Goal: Use online tool/utility: Utilize a website feature to perform a specific function

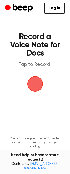
click at [32, 83] on span "button" at bounding box center [35, 84] width 29 height 29
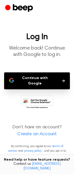
click at [36, 84] on button "Continue with Google" at bounding box center [37, 80] width 66 height 17
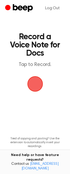
click at [43, 87] on span "button" at bounding box center [35, 84] width 29 height 29
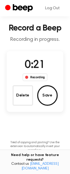
scroll to position [36, 0]
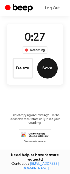
click at [49, 68] on button "Save" at bounding box center [47, 68] width 21 height 21
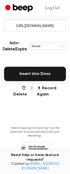
scroll to position [109, 0]
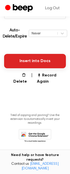
click at [26, 62] on button "Insert into Docs" at bounding box center [35, 61] width 62 height 14
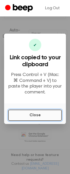
click at [36, 114] on button "Close" at bounding box center [35, 115] width 54 height 11
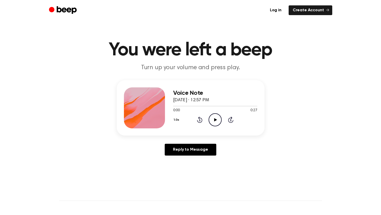
click at [221, 124] on icon "Play Audio" at bounding box center [215, 119] width 13 height 13
click at [189, 106] on div at bounding box center [215, 106] width 84 height 4
click at [214, 121] on icon at bounding box center [215, 119] width 2 height 3
